Goal: Find specific page/section: Find specific page/section

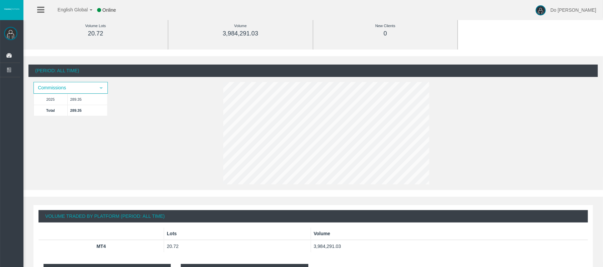
scroll to position [89, 0]
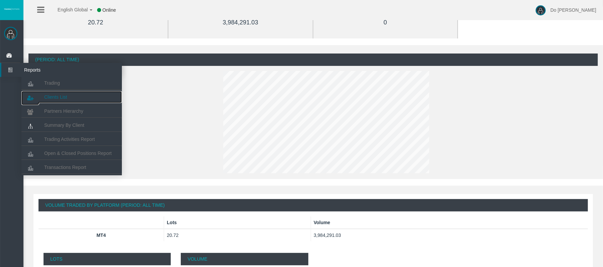
click at [53, 92] on link "Clients List" at bounding box center [71, 97] width 100 height 12
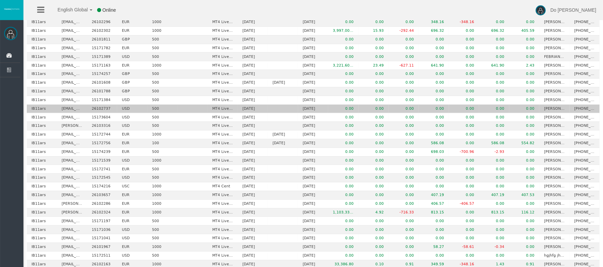
scroll to position [169, 0]
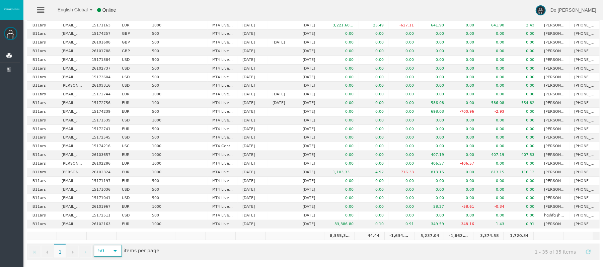
click at [121, 253] on span "select" at bounding box center [115, 251] width 12 height 10
click at [106, 234] on li "500" at bounding box center [108, 232] width 26 height 11
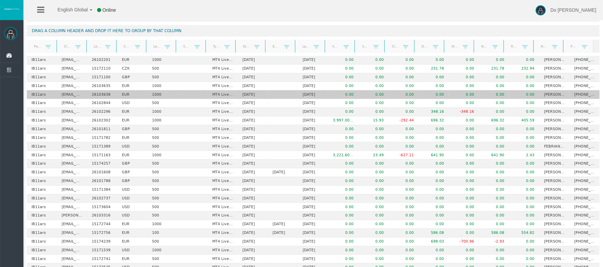
scroll to position [0, 0]
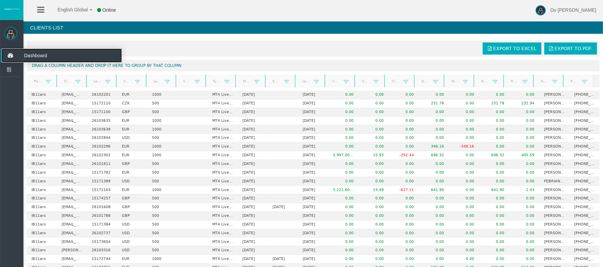
click at [13, 57] on icon at bounding box center [10, 56] width 18 height 14
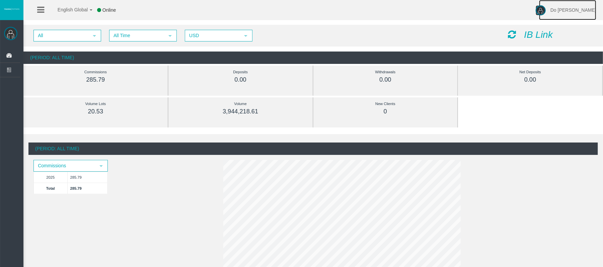
click at [575, 13] on link "Do [PERSON_NAME]" at bounding box center [567, 10] width 57 height 20
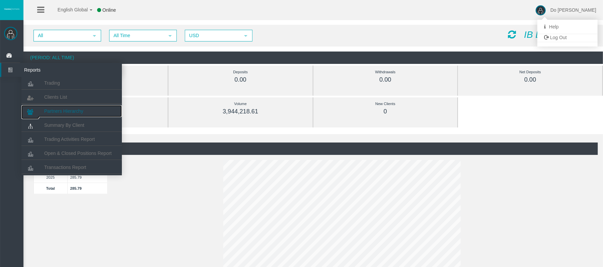
click at [59, 107] on link "Partners Hierarchy" at bounding box center [71, 111] width 100 height 12
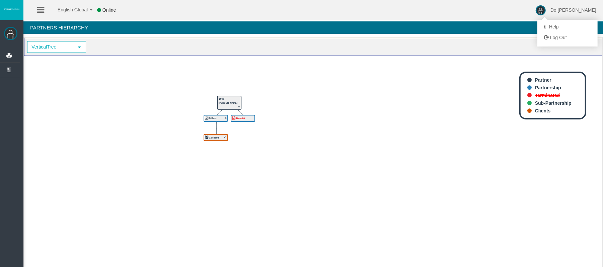
drag, startPoint x: 530, startPoint y: 108, endPoint x: 517, endPoint y: 112, distance: 14.0
click at [530, 109] on icon at bounding box center [529, 110] width 4 height 5
click at [216, 138] on b "32 clients" at bounding box center [214, 137] width 10 height 3
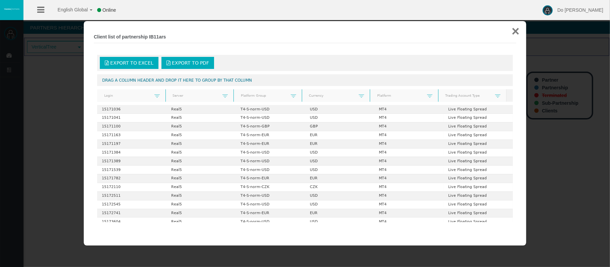
click at [514, 29] on button "×" at bounding box center [515, 30] width 8 height 13
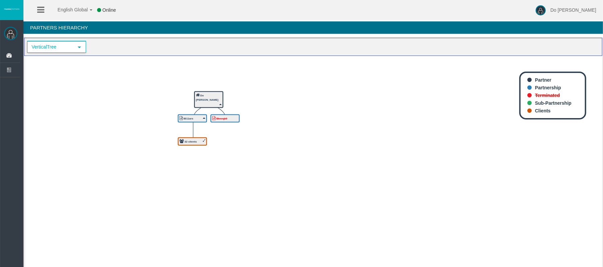
click at [81, 51] on span "select" at bounding box center [79, 47] width 12 height 10
click at [147, 72] on icon "IBwvqb9 32 clients IB11ars Do [PERSON_NAME]" at bounding box center [313, 183] width 578 height 254
click at [7, 32] on img at bounding box center [10, 33] width 13 height 13
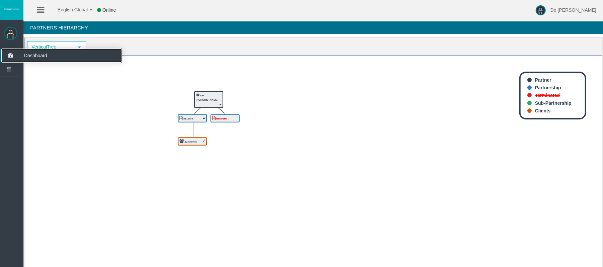
click at [15, 56] on icon at bounding box center [10, 56] width 18 height 14
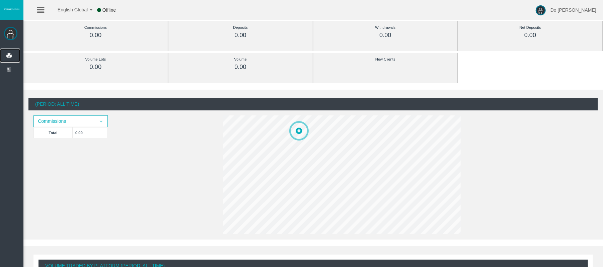
scroll to position [89, 0]
